Goal: Find specific page/section: Find specific page/section

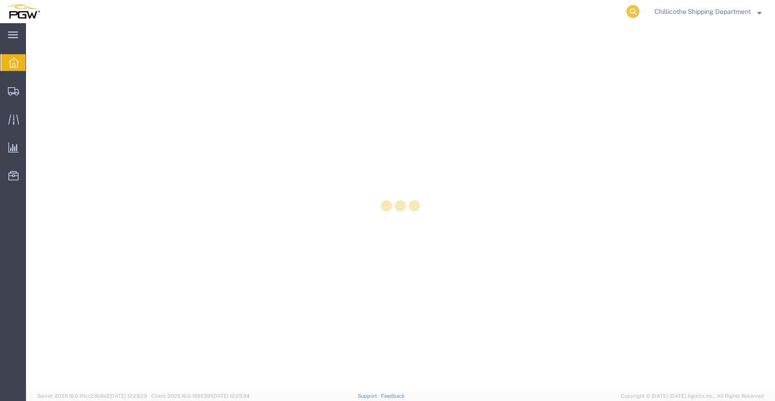
click at [631, 14] on icon at bounding box center [632, 11] width 13 height 13
click at [536, 24] on div at bounding box center [400, 207] width 749 height 368
click at [620, 12] on agx-global-search at bounding box center [492, 11] width 297 height 23
click at [629, 12] on icon at bounding box center [632, 11] width 13 height 13
type input "666842"
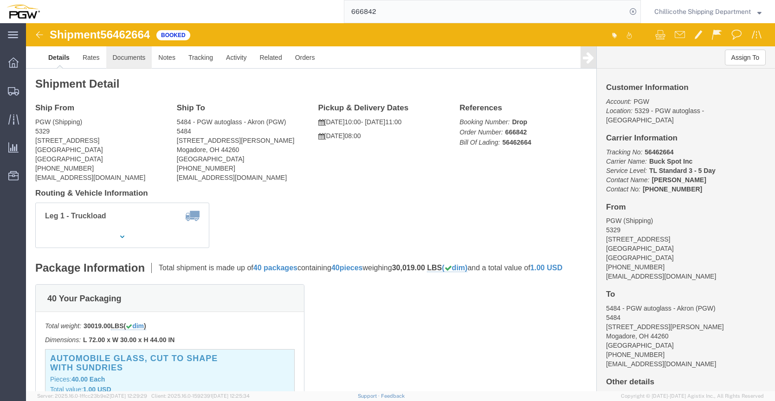
click link "Documents"
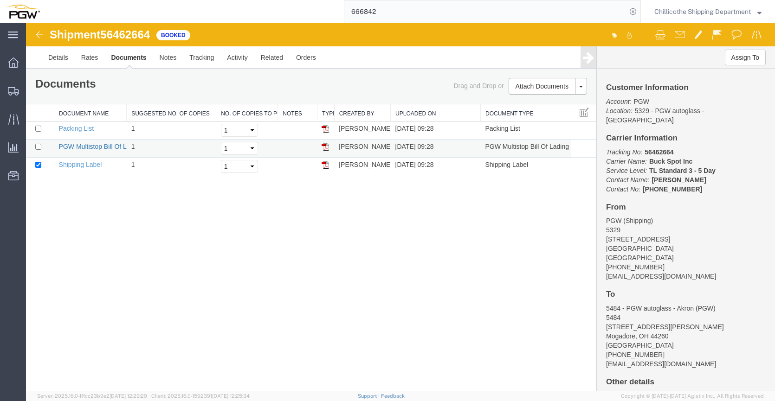
click at [67, 148] on link "PGW Multistop Bill Of Lading" at bounding box center [101, 146] width 84 height 7
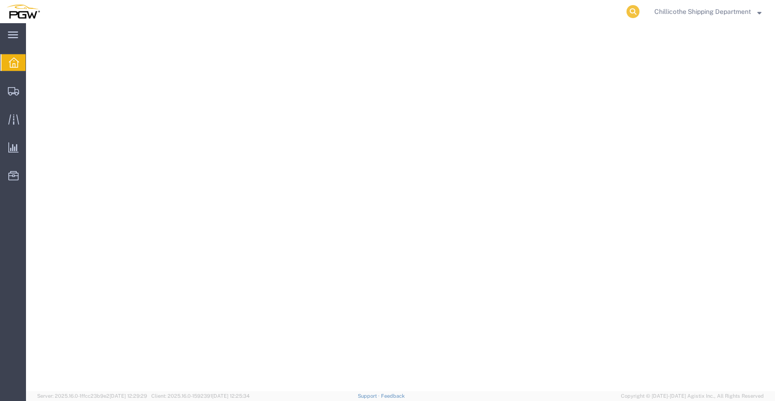
click at [632, 12] on icon at bounding box center [632, 11] width 13 height 13
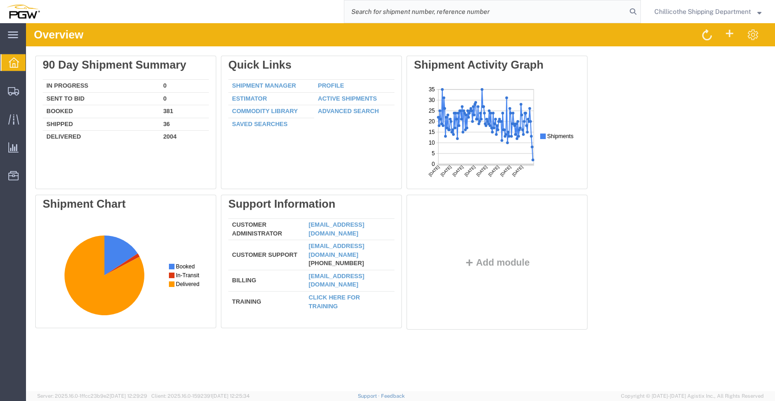
paste input "666836"
type input "666836"
click at [626, 13] on icon at bounding box center [632, 11] width 13 height 13
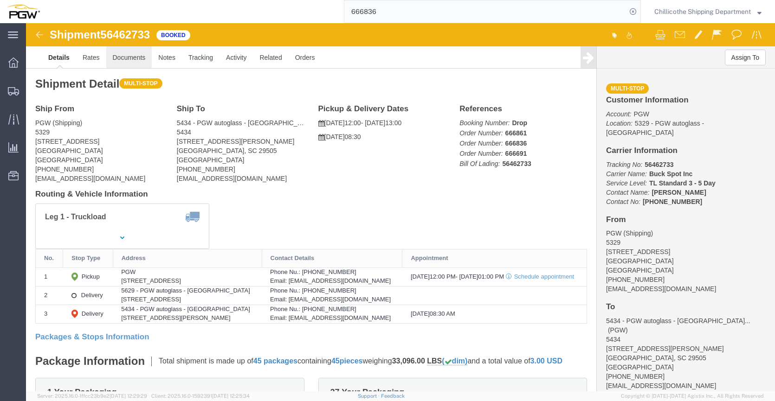
click link "Documents"
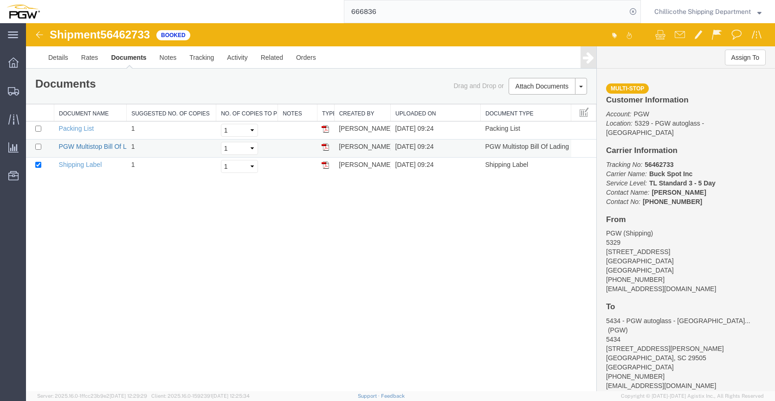
click at [90, 144] on link "PGW Multistop Bill Of Lading" at bounding box center [101, 146] width 84 height 7
